Goal: Task Accomplishment & Management: Use online tool/utility

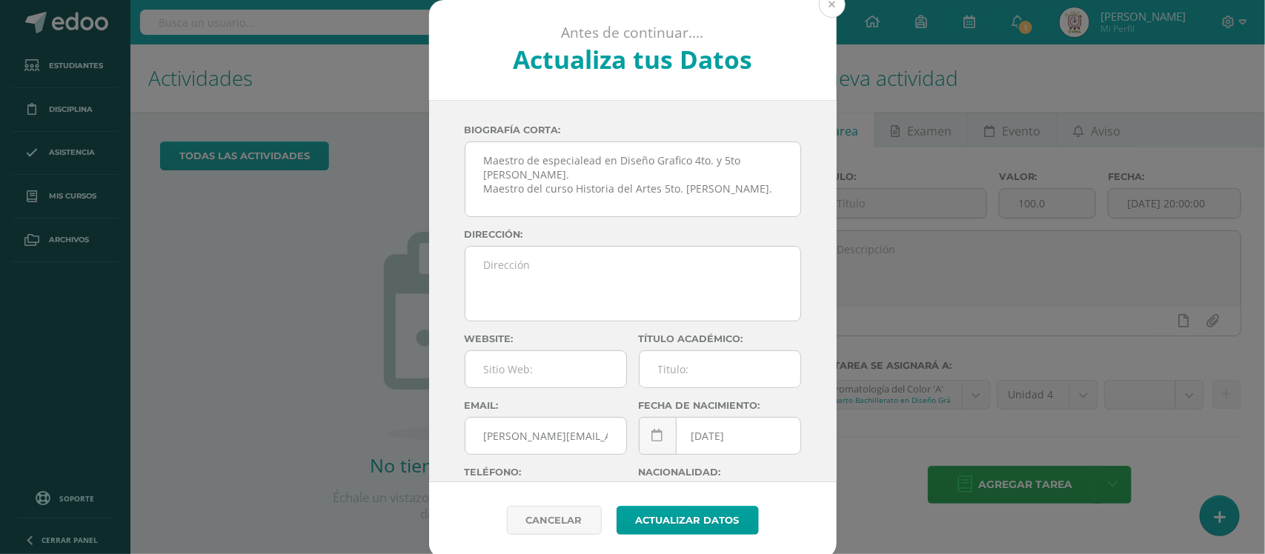
click at [819, 11] on button at bounding box center [832, 4] width 27 height 27
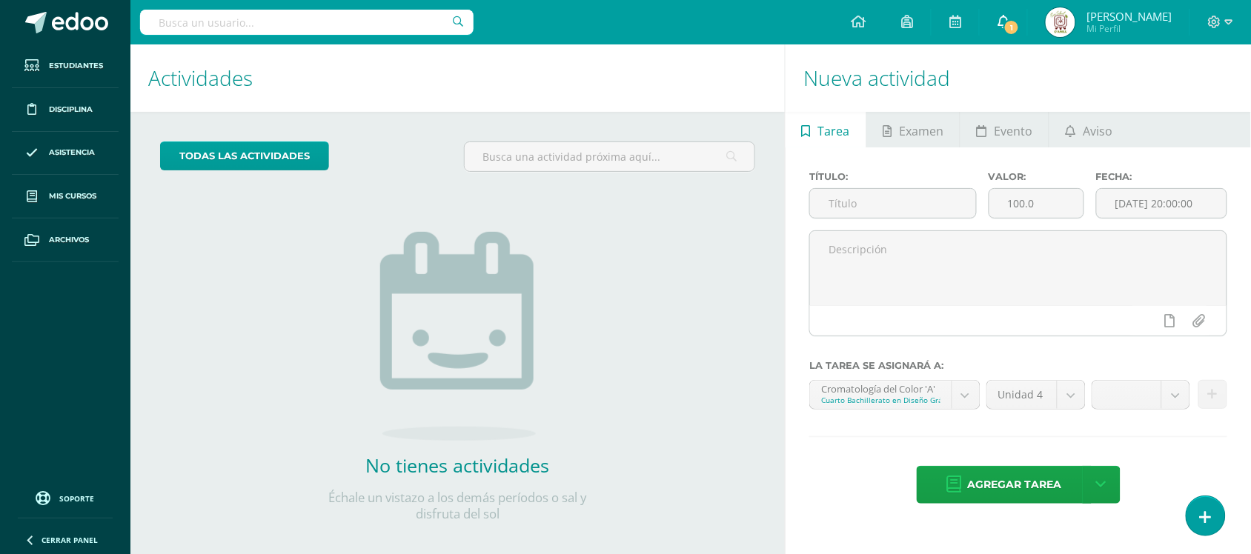
click at [1023, 10] on link "1" at bounding box center [1002, 22] width 47 height 44
click at [619, 206] on div "todas las Actividades No tienes actividades Échale un vistazo a los demás perío…" at bounding box center [457, 341] width 654 height 458
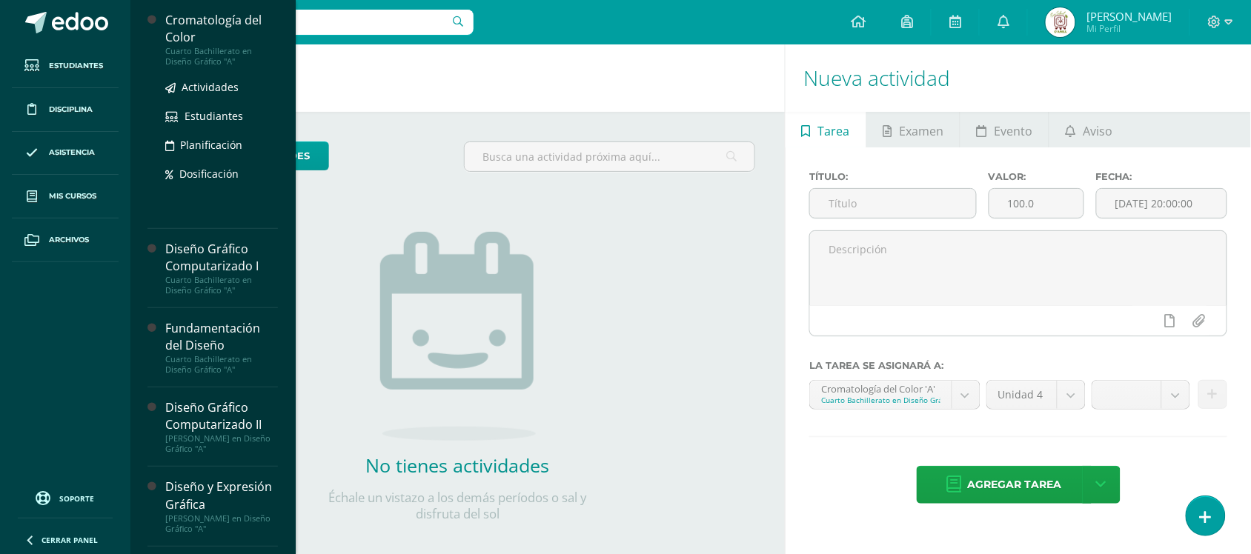
click at [239, 41] on div "Cromatología del Color" at bounding box center [221, 29] width 113 height 34
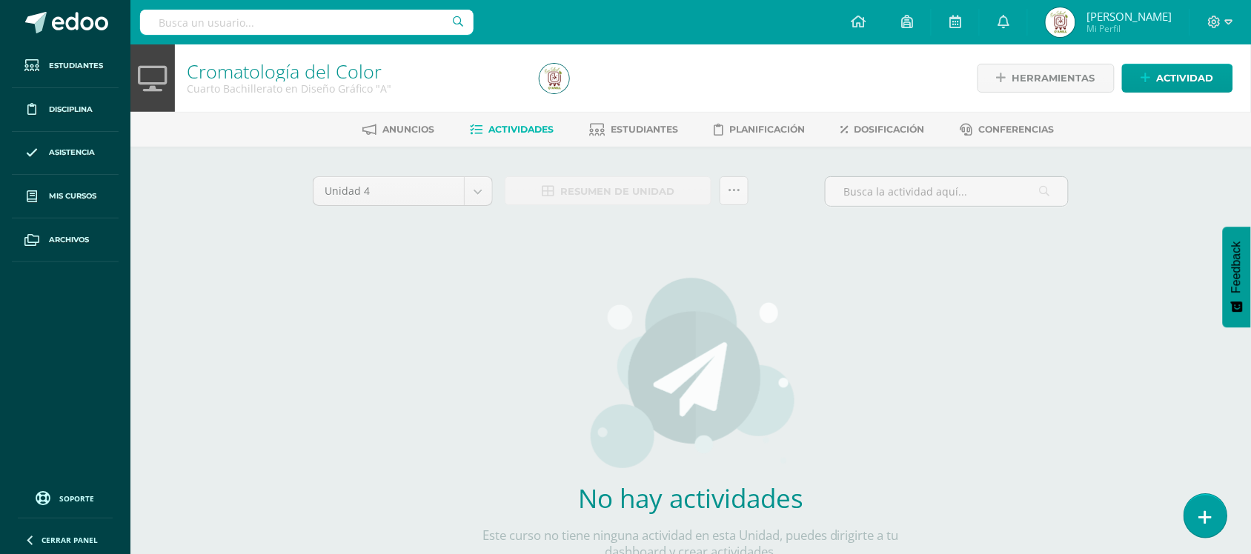
click at [1219, 523] on link at bounding box center [1205, 515] width 42 height 43
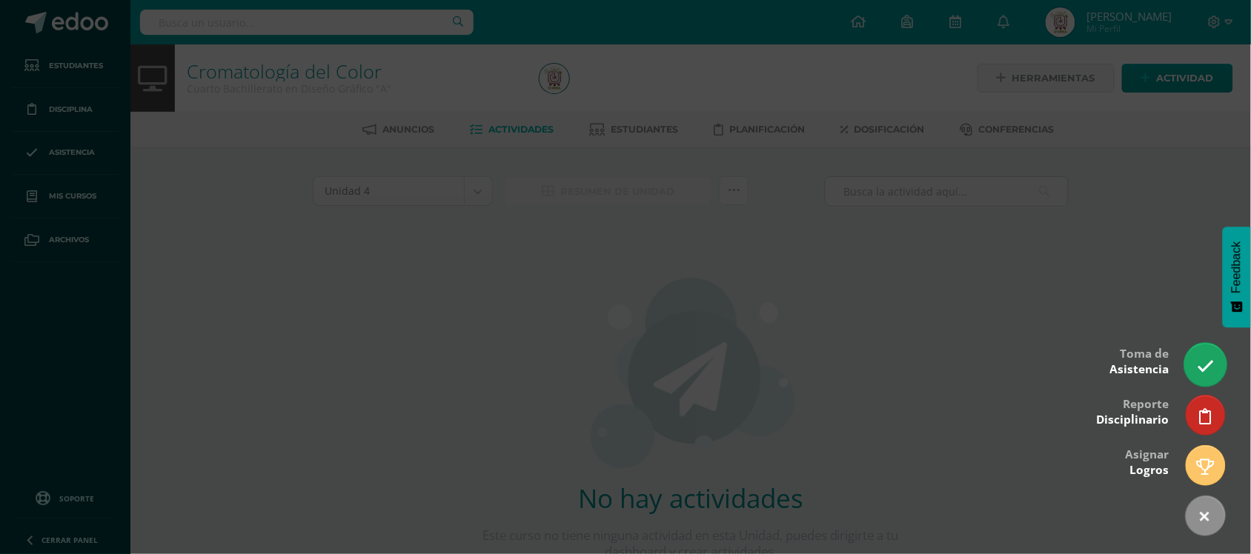
click at [1214, 364] on link at bounding box center [1205, 364] width 42 height 43
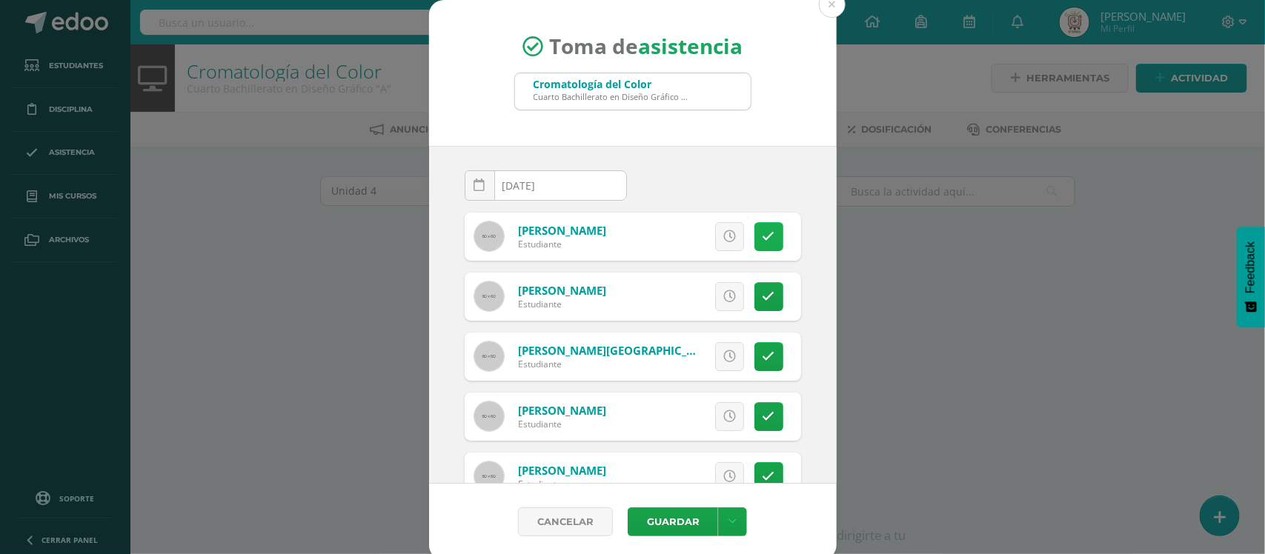
click at [762, 234] on icon at bounding box center [768, 236] width 13 height 13
click at [684, 236] on span "Excusa" at bounding box center [704, 236] width 41 height 27
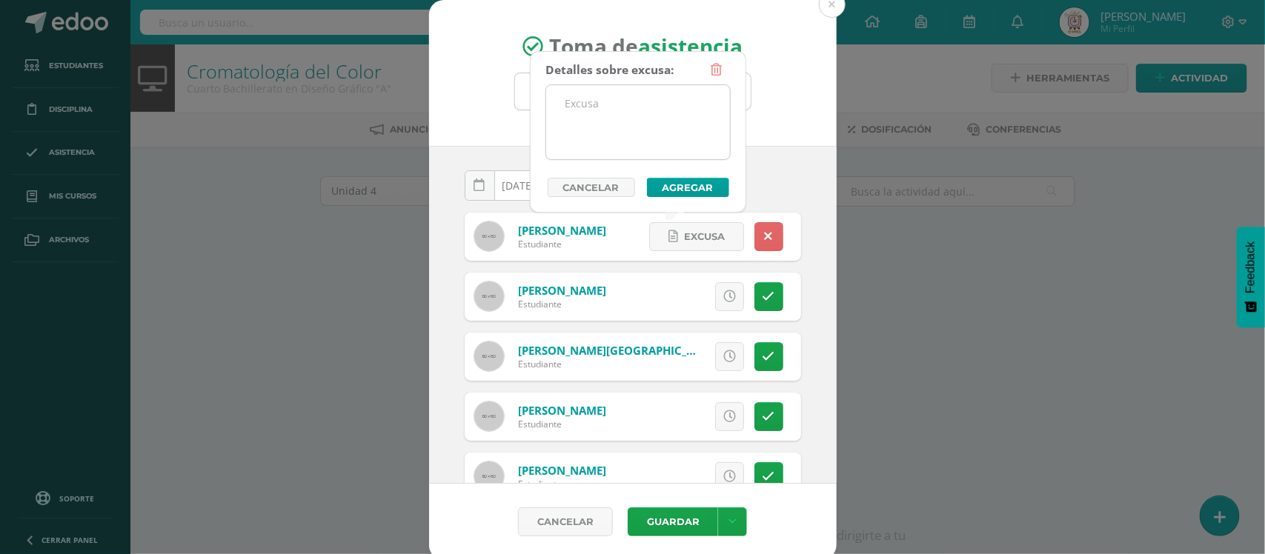
click at [647, 134] on textarea at bounding box center [638, 122] width 184 height 74
type textarea "Competencia de natación"
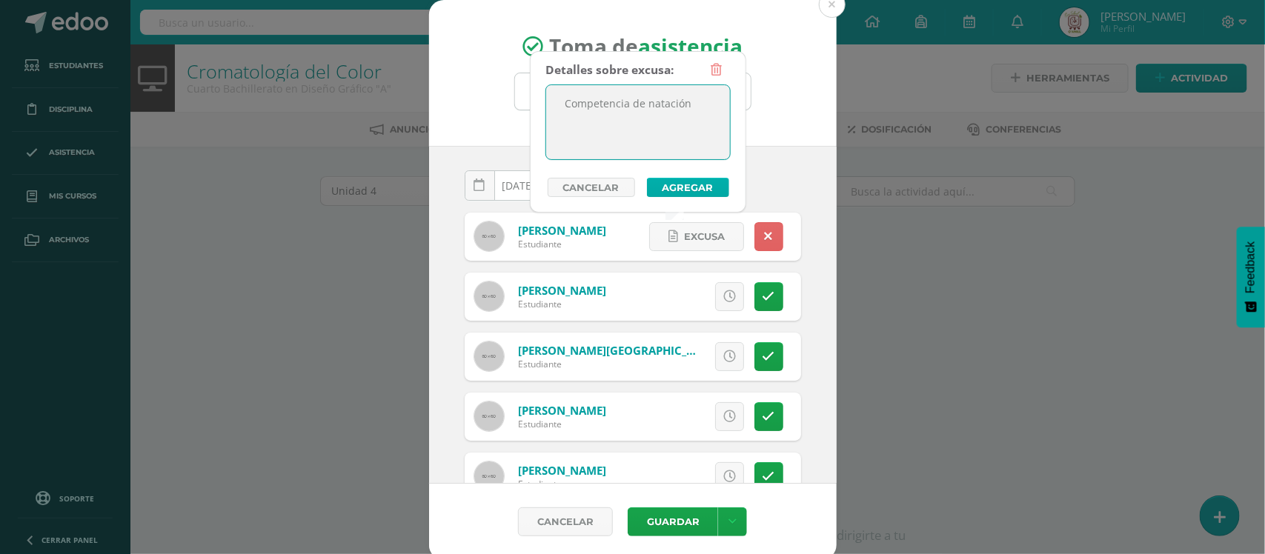
click at [696, 178] on button "Agregar" at bounding box center [688, 187] width 82 height 19
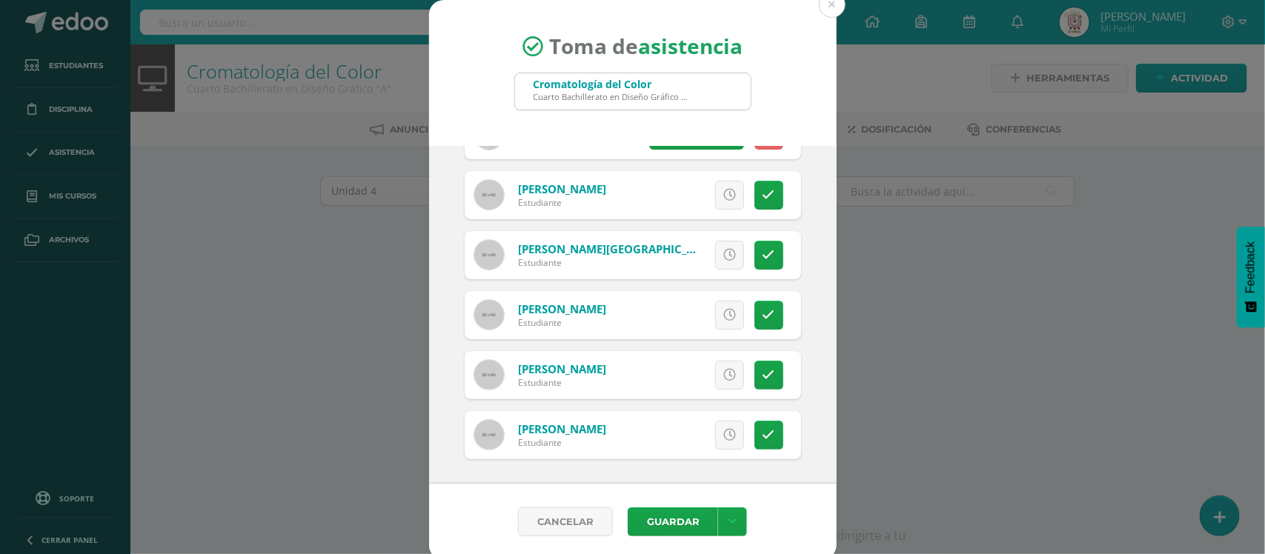
scroll to position [5, 0]
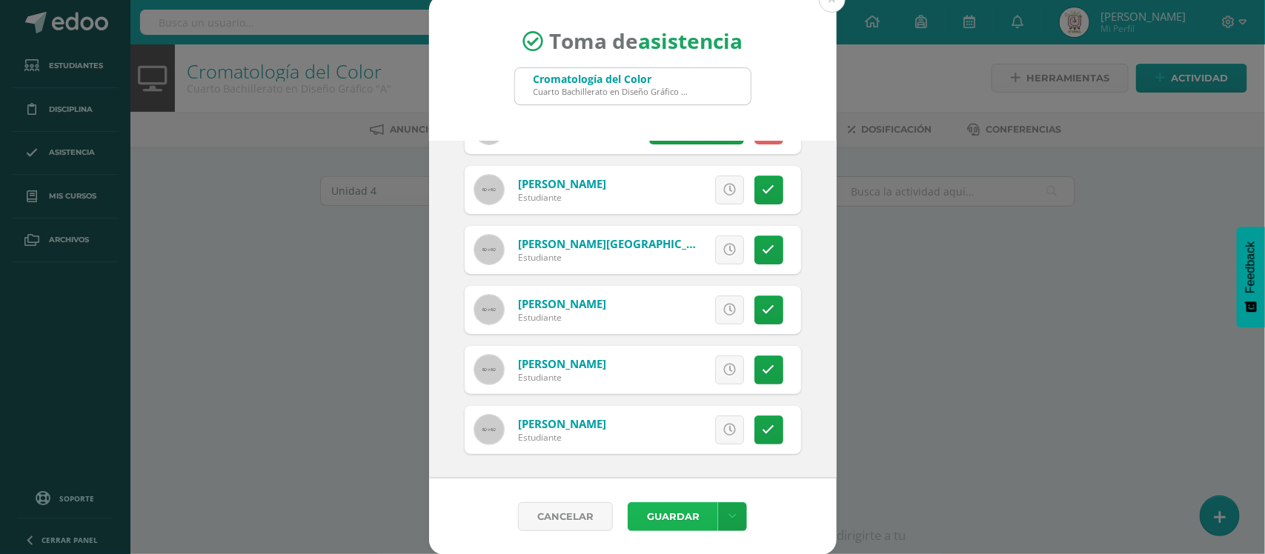
click at [668, 508] on button "Guardar" at bounding box center [672, 516] width 90 height 29
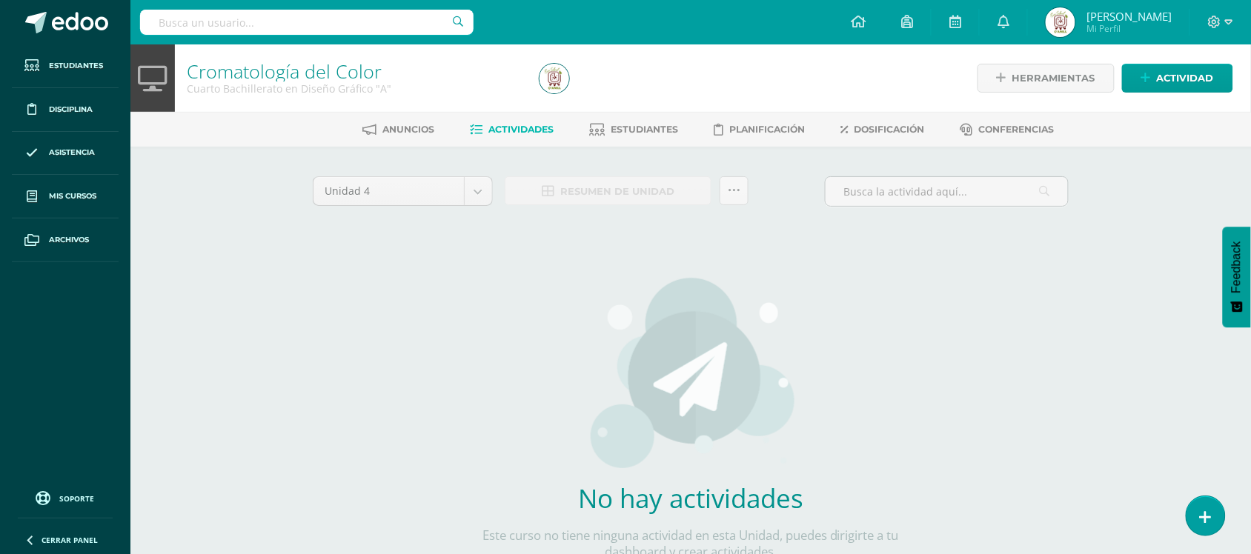
click at [276, 274] on div "Cromatología del Color Cuarto Bachillerato en Diseño Gráfico "A" Herramientas D…" at bounding box center [690, 340] width 1120 height 592
